Goal: Obtain resource: Download file/media

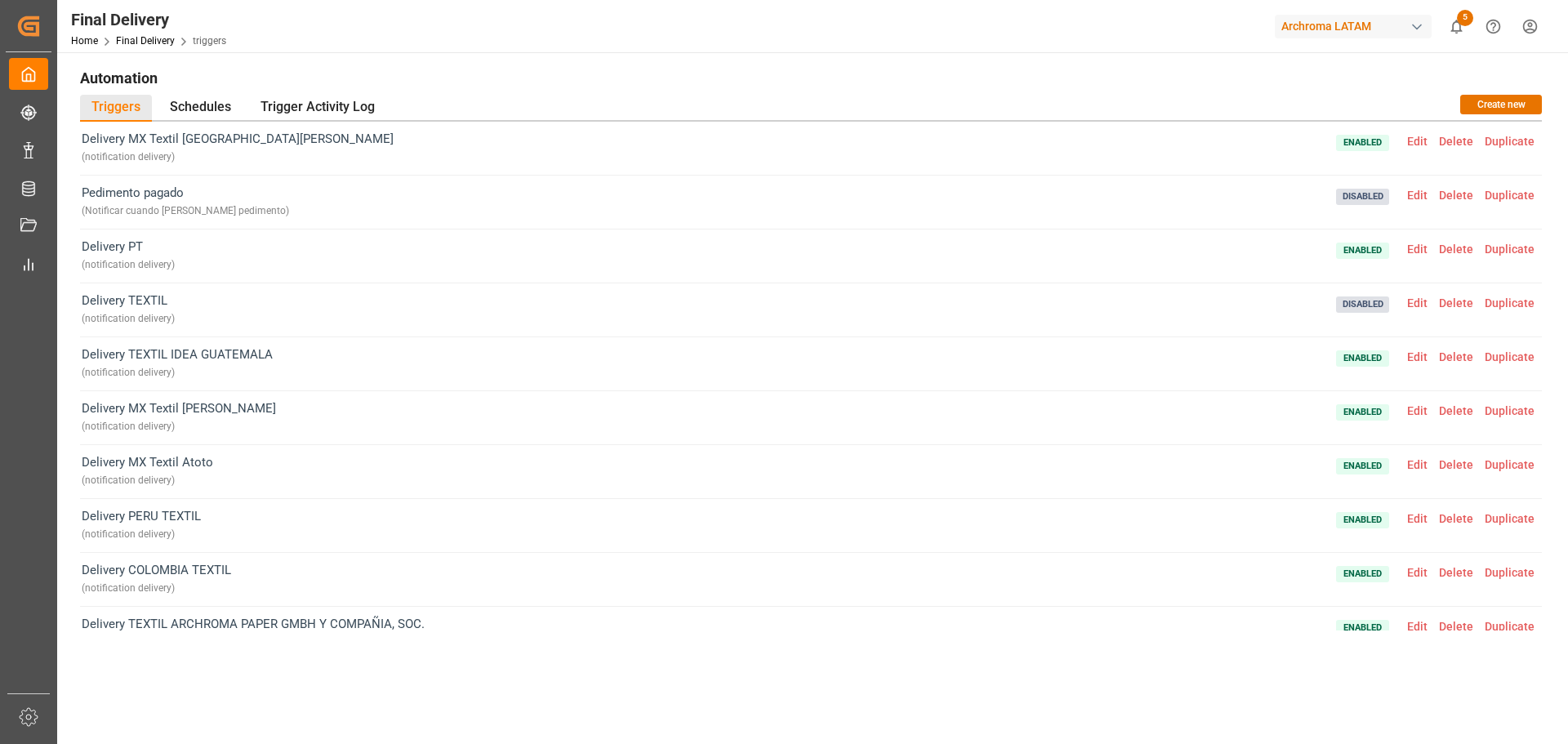
click at [616, 78] on h1 "Automation" at bounding box center [811, 77] width 1462 height 28
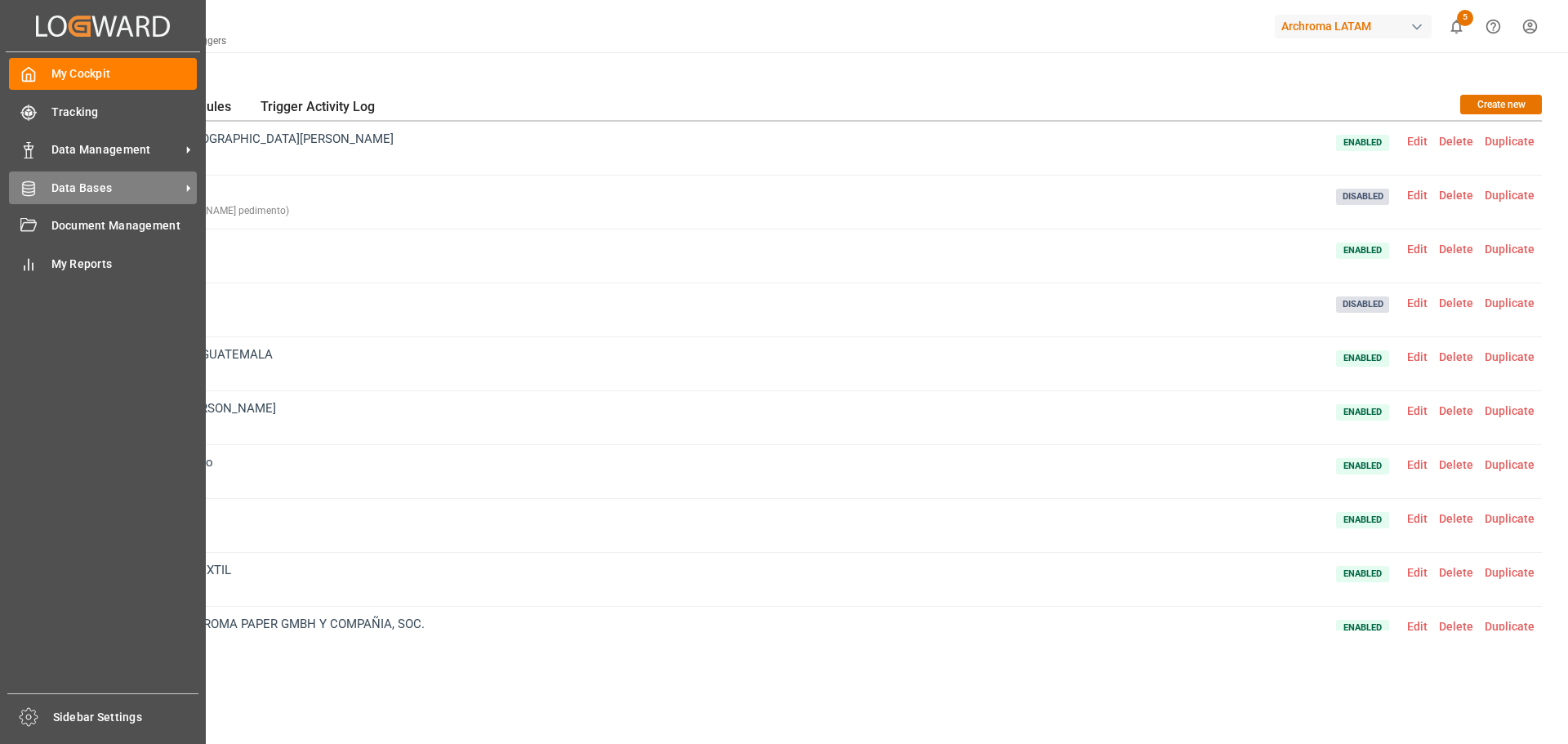
click at [43, 177] on div "Data Bases Data Bases" at bounding box center [103, 188] width 188 height 32
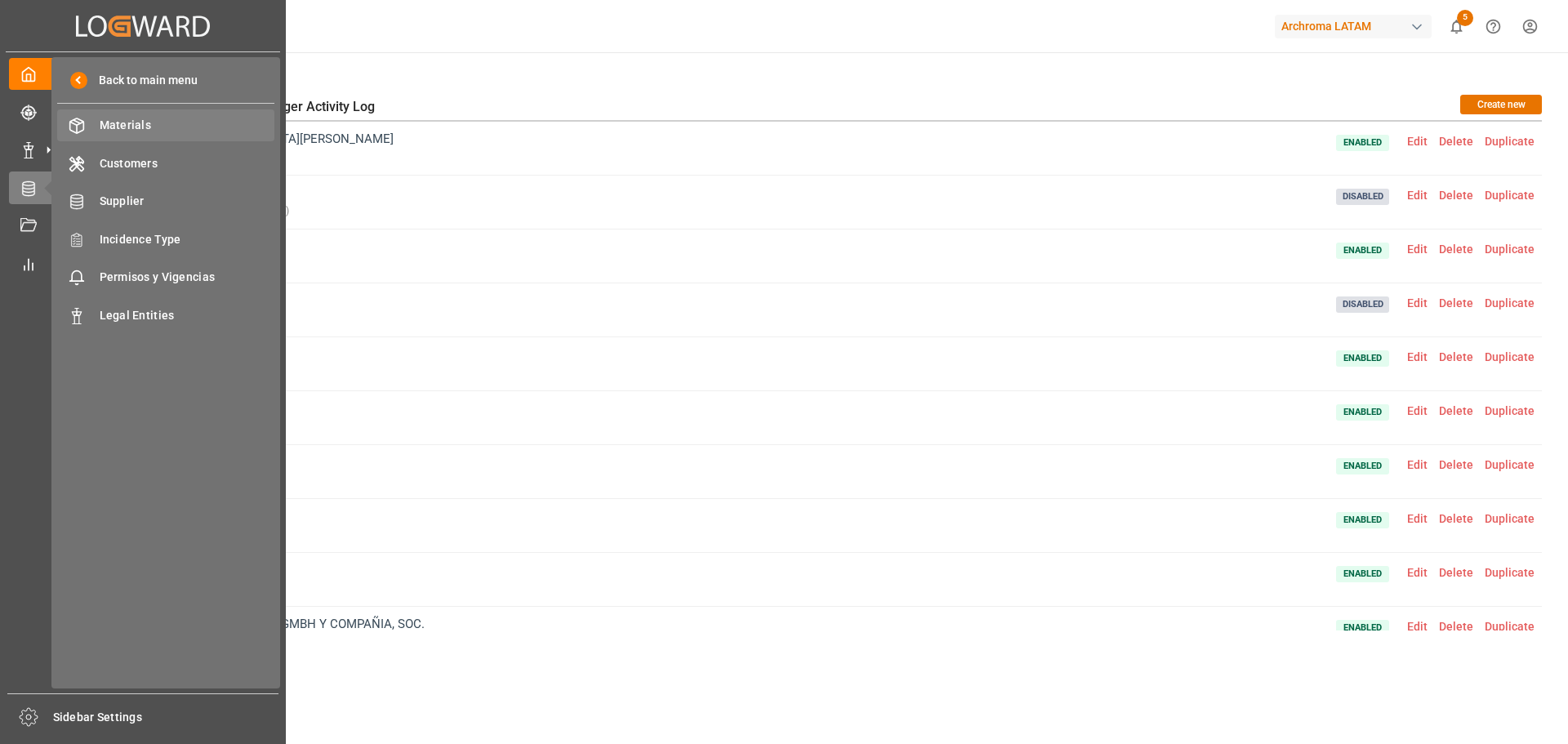
click at [205, 128] on span "Materials" at bounding box center [187, 125] width 176 height 18
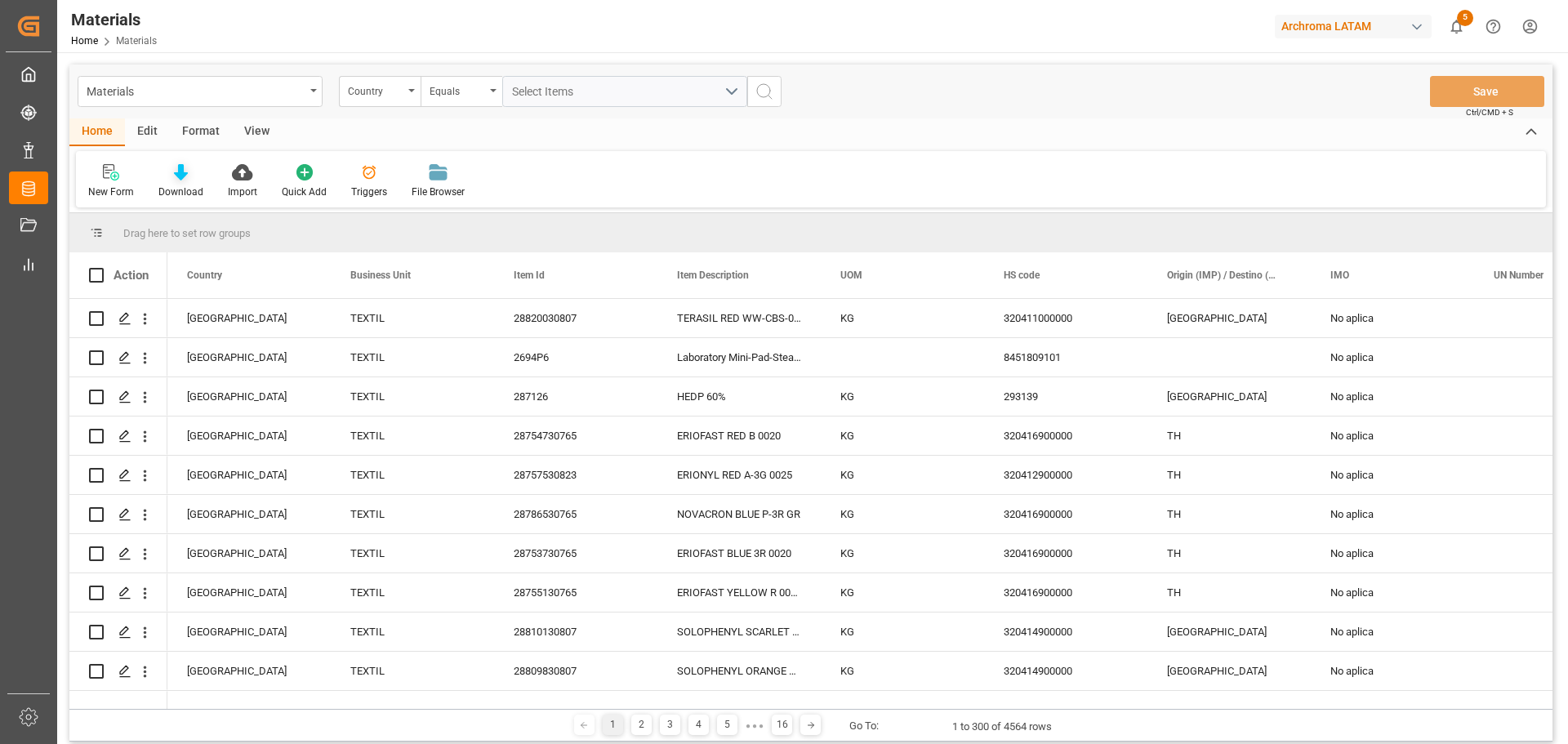
click at [198, 183] on div "Download" at bounding box center [180, 181] width 69 height 36
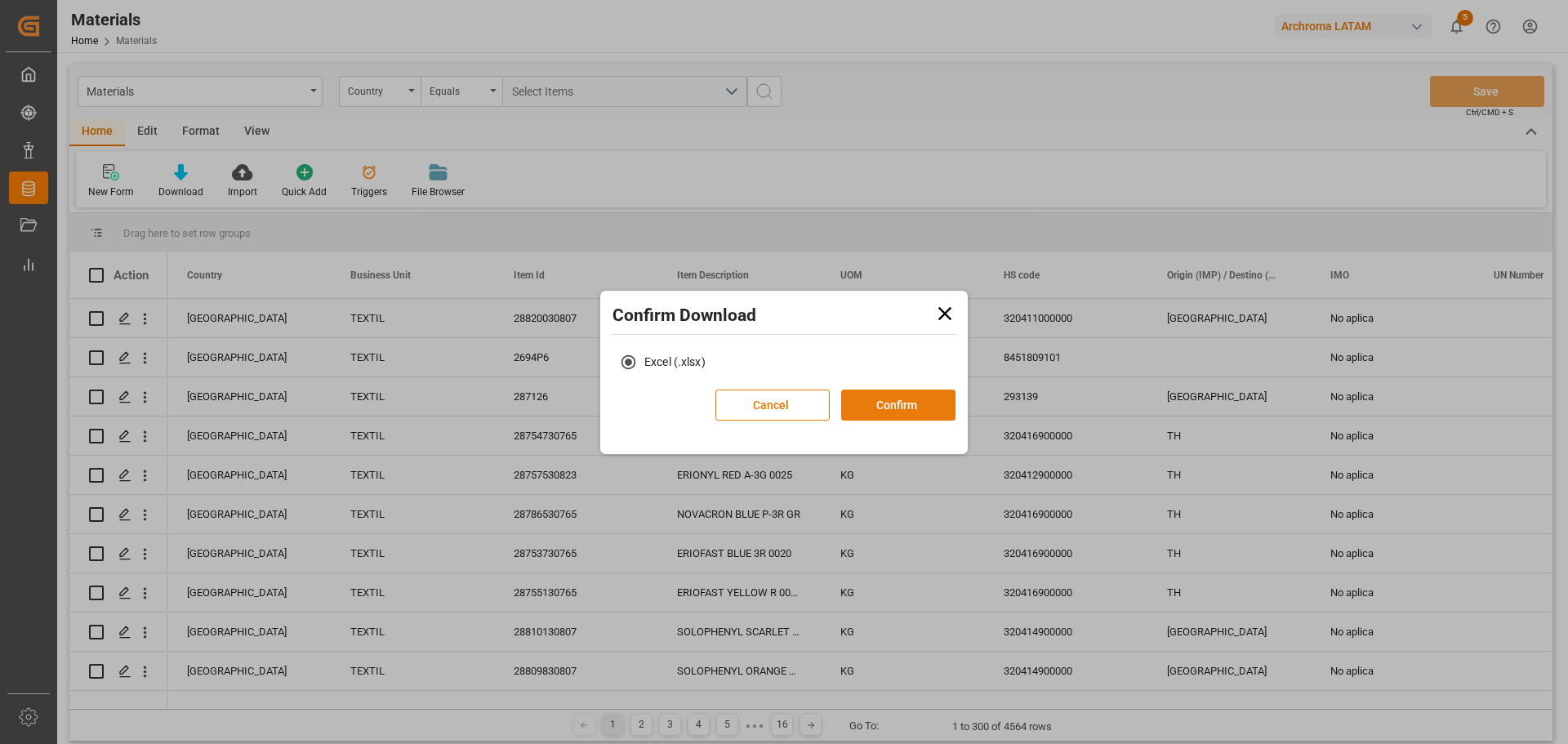
click at [879, 420] on button "Confirm" at bounding box center [898, 405] width 114 height 31
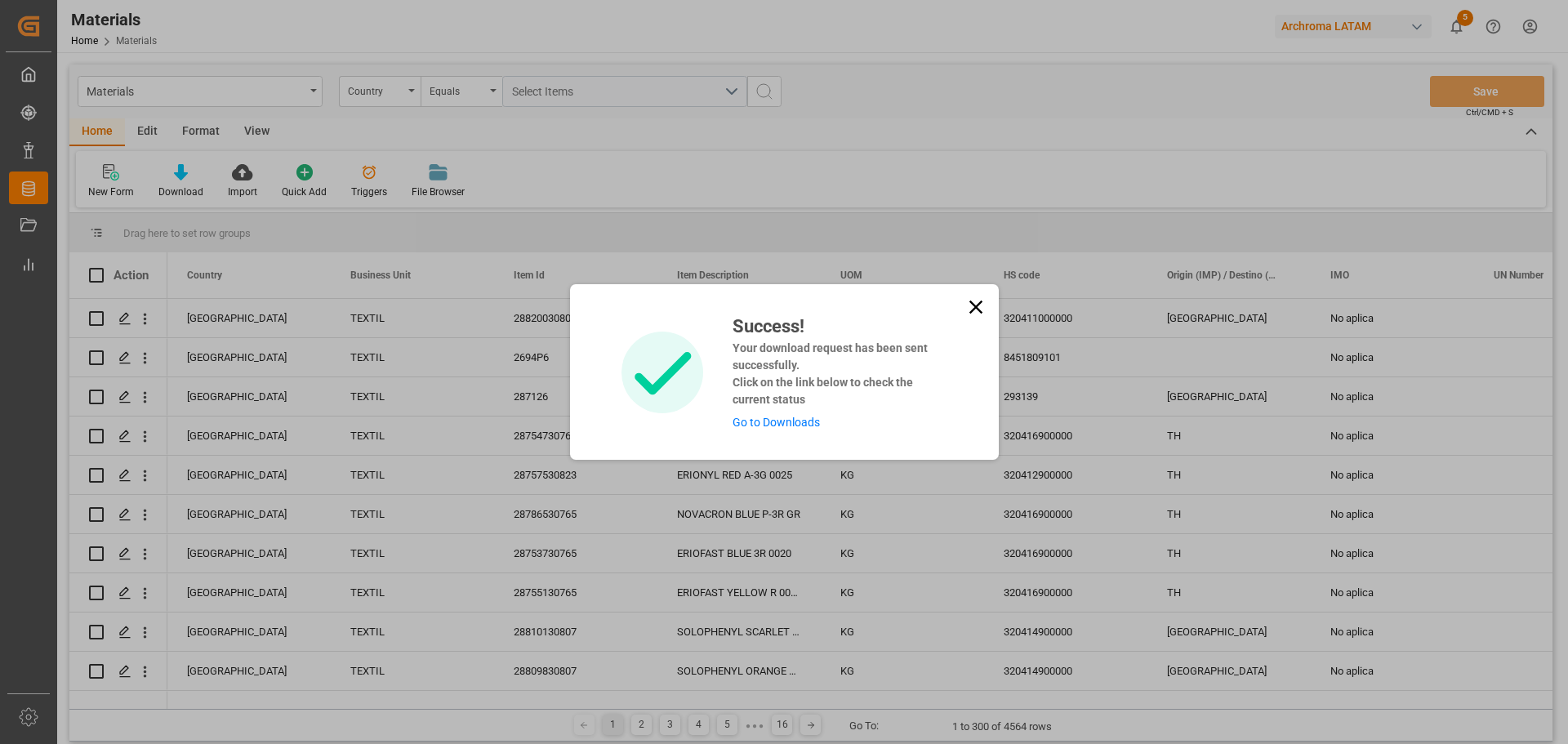
click at [796, 413] on div "Success! Your download request has been sent successfully. Click on the link be…" at bounding box center [833, 372] width 226 height 118
click at [790, 433] on div "Success! Your download request has been sent successfully. Click on the link be…" at bounding box center [784, 372] width 429 height 176
click at [790, 430] on div "Success! Your download request has been sent successfully. Click on the link be…" at bounding box center [833, 372] width 226 height 118
click at [792, 422] on link "Go to Downloads" at bounding box center [776, 422] width 88 height 13
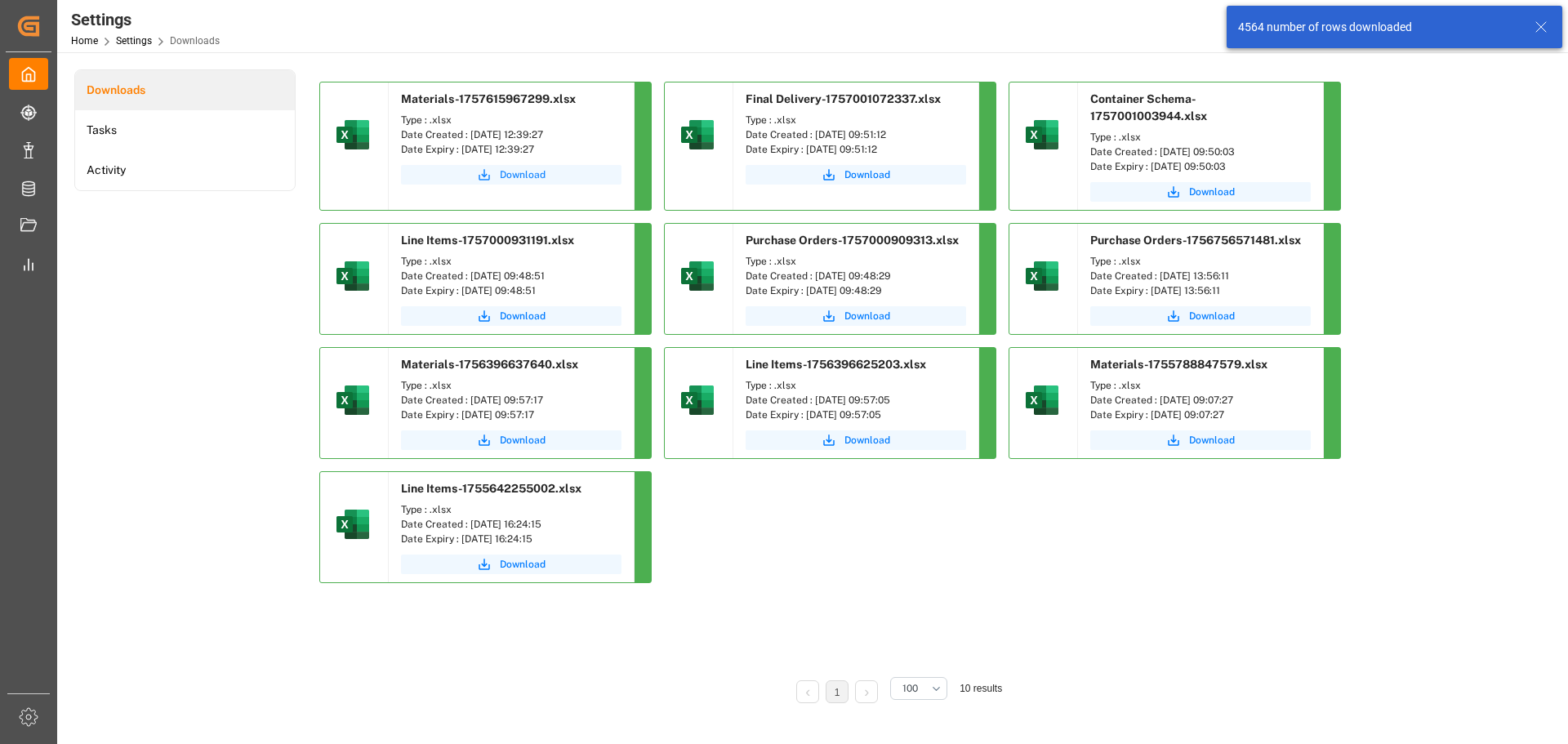
drag, startPoint x: 167, startPoint y: 3, endPoint x: 520, endPoint y: 176, distance: 393.1
click at [520, 176] on span "Download" at bounding box center [522, 175] width 46 height 15
click at [1542, 25] on icon at bounding box center [1541, 28] width 20 height 20
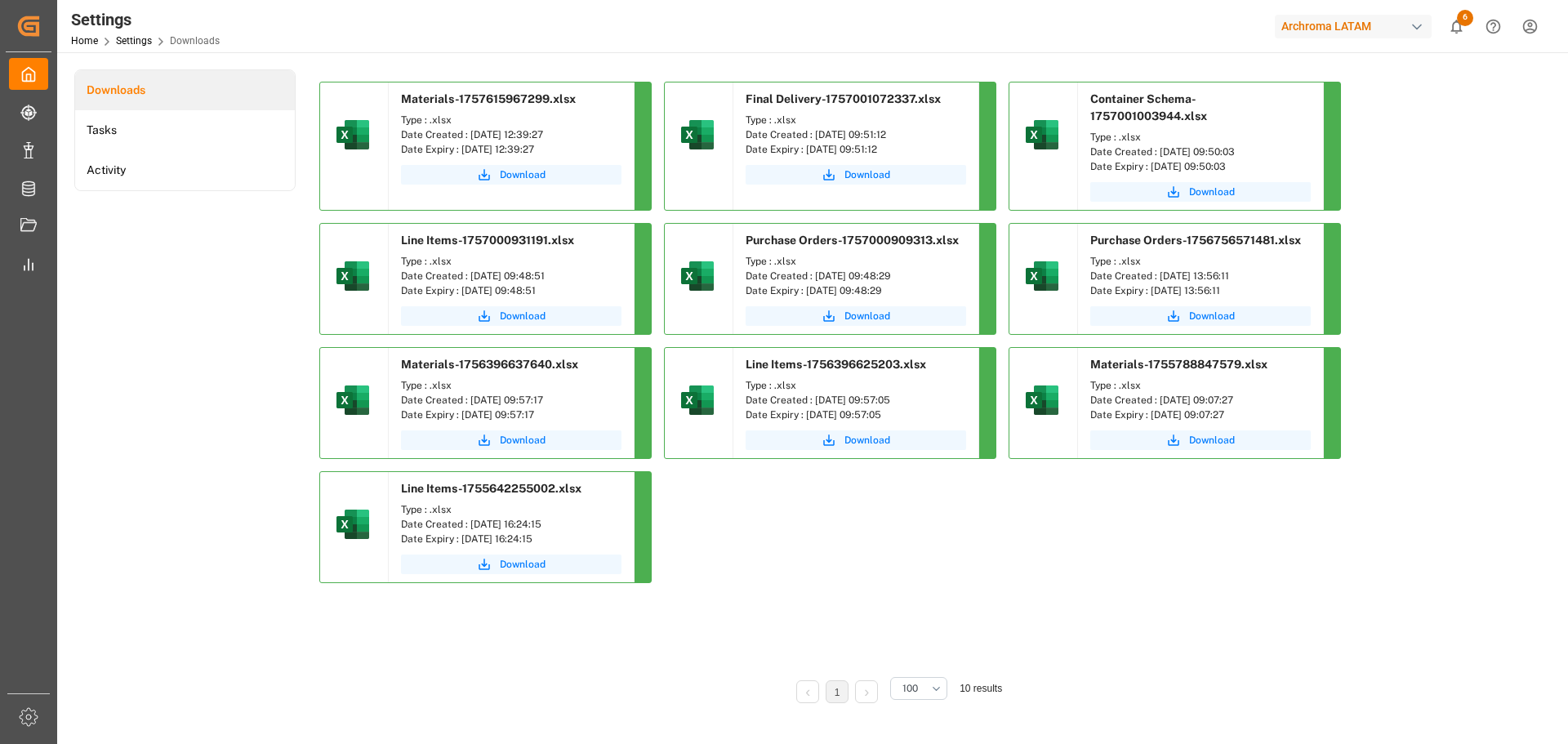
click at [1407, 24] on div "Archroma LATAM" at bounding box center [1354, 27] width 157 height 23
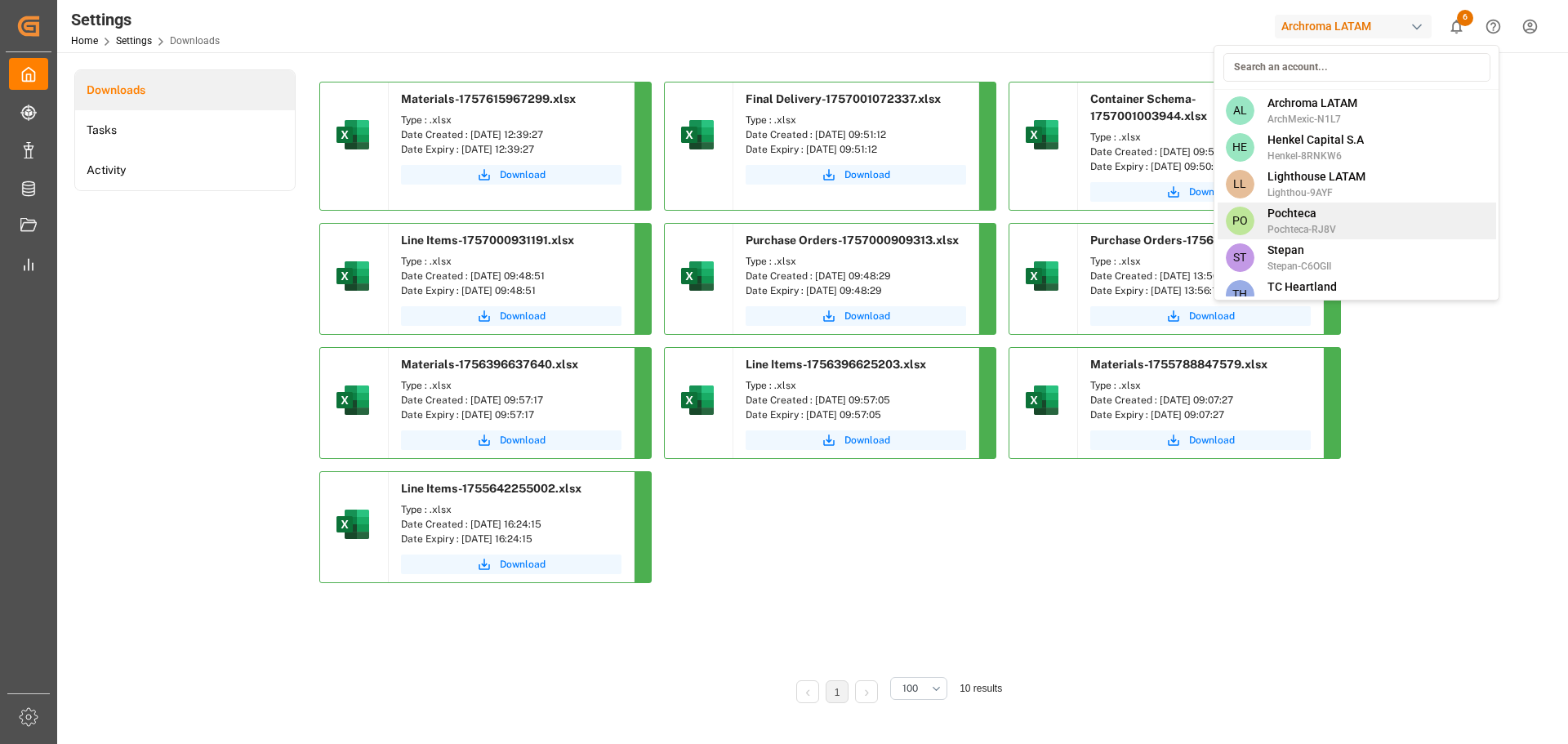
click at [1305, 214] on span "Pochteca" at bounding box center [1302, 214] width 68 height 18
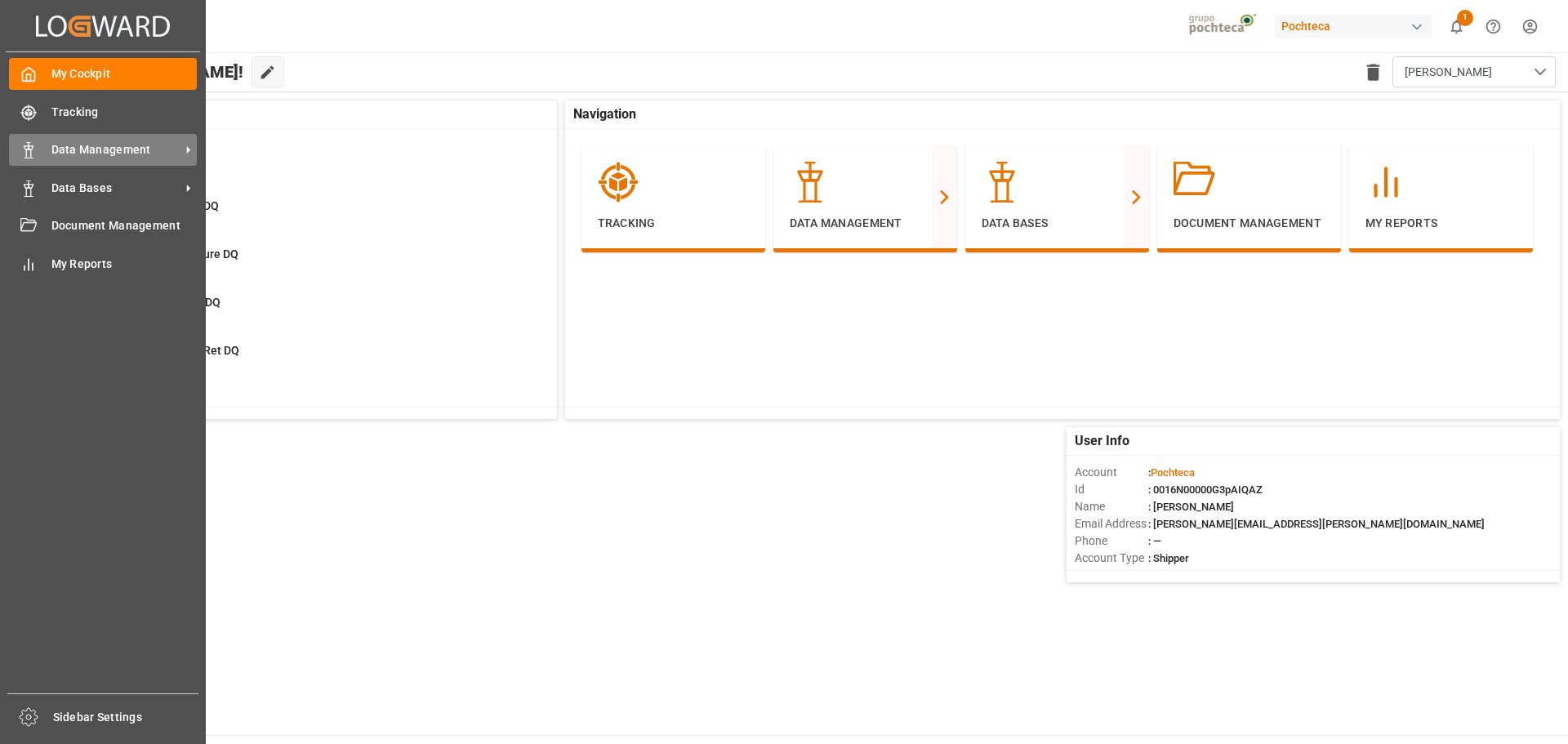
click at [154, 147] on span "Data Management" at bounding box center [116, 149] width 129 height 18
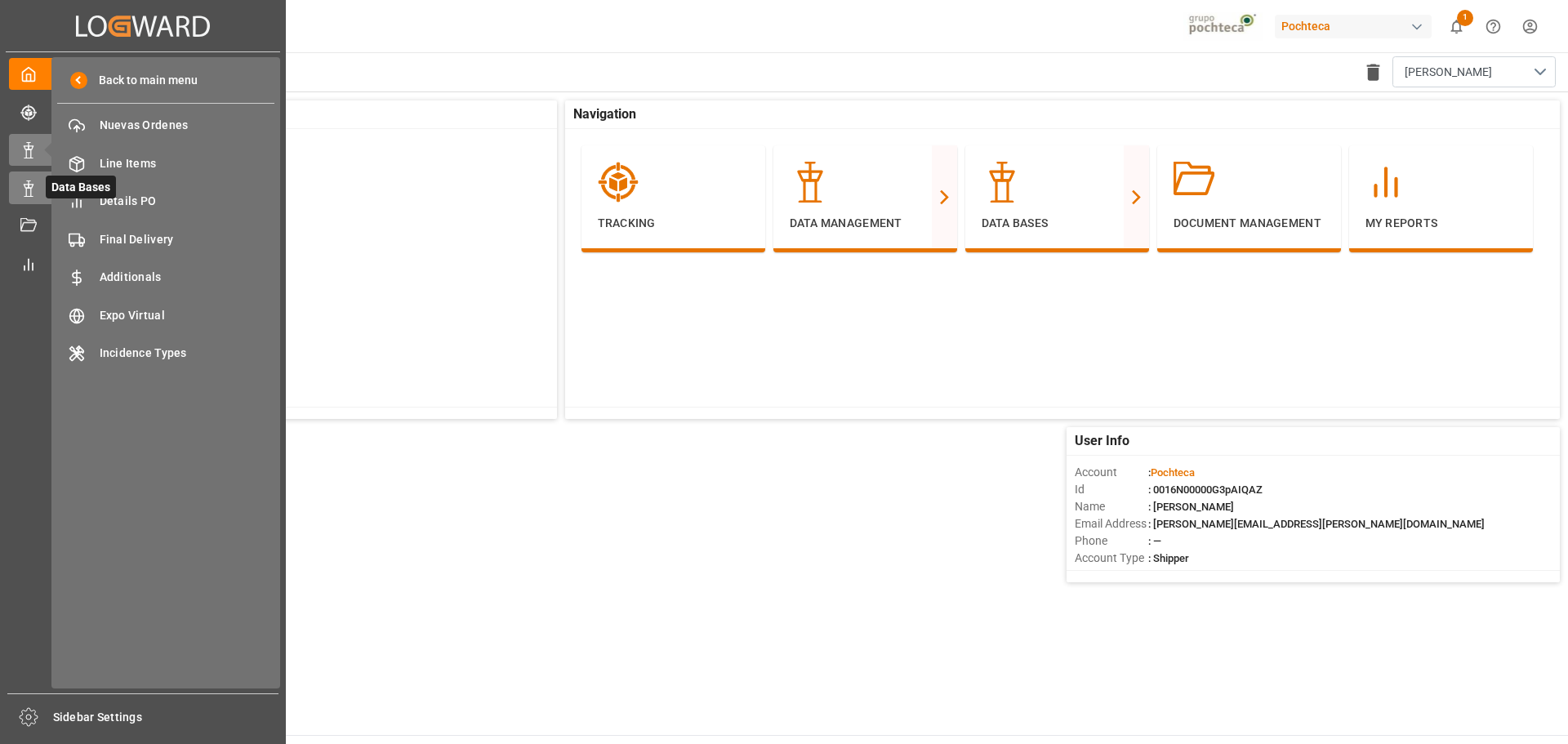
click at [33, 185] on icon at bounding box center [28, 189] width 17 height 17
click at [108, 123] on span "IDH" at bounding box center [187, 125] width 176 height 18
